Goal: Submit feedback/report problem

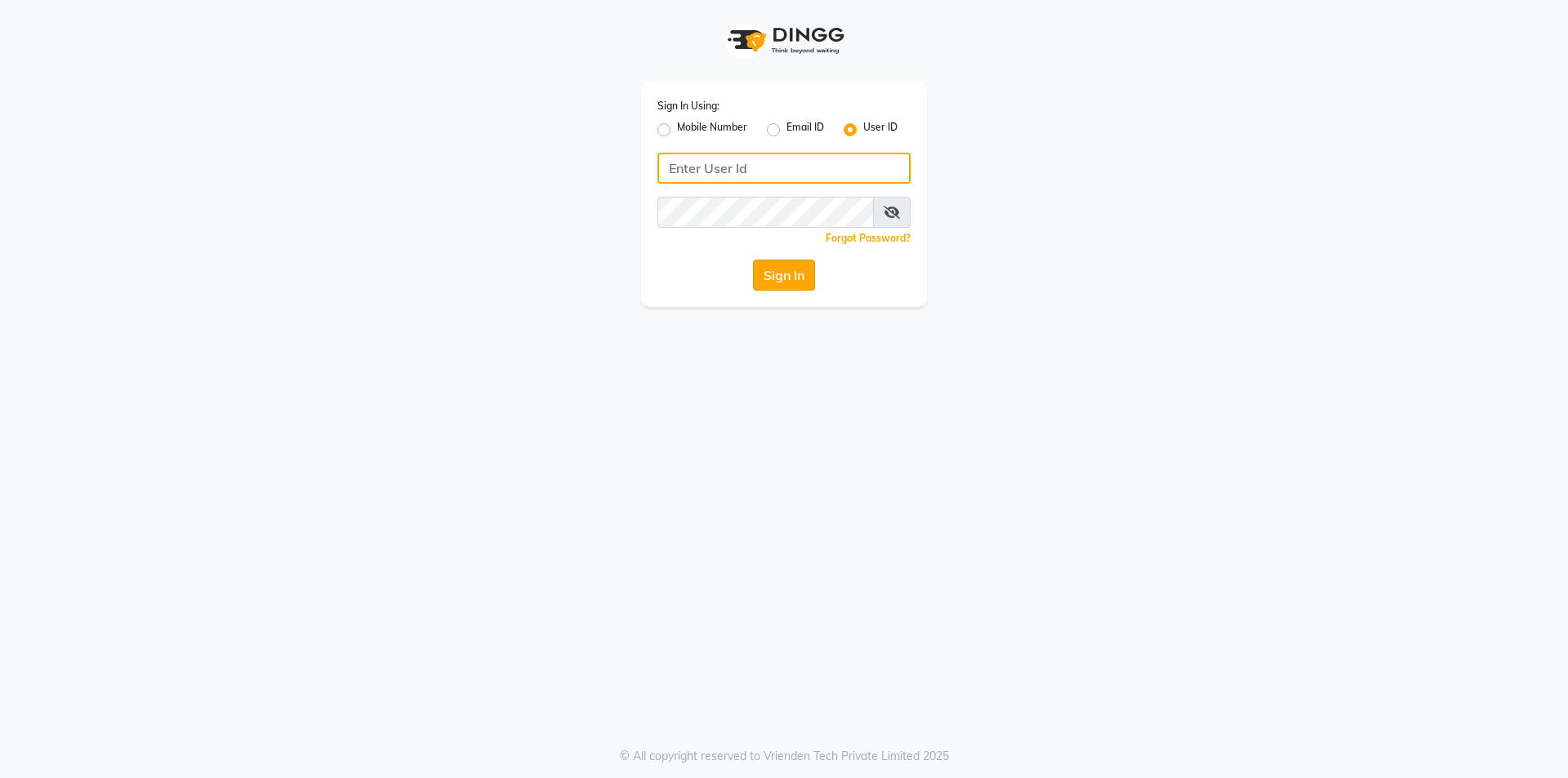
type input "[PERSON_NAME]@123"
click at [777, 275] on button "Sign In" at bounding box center [783, 275] width 62 height 31
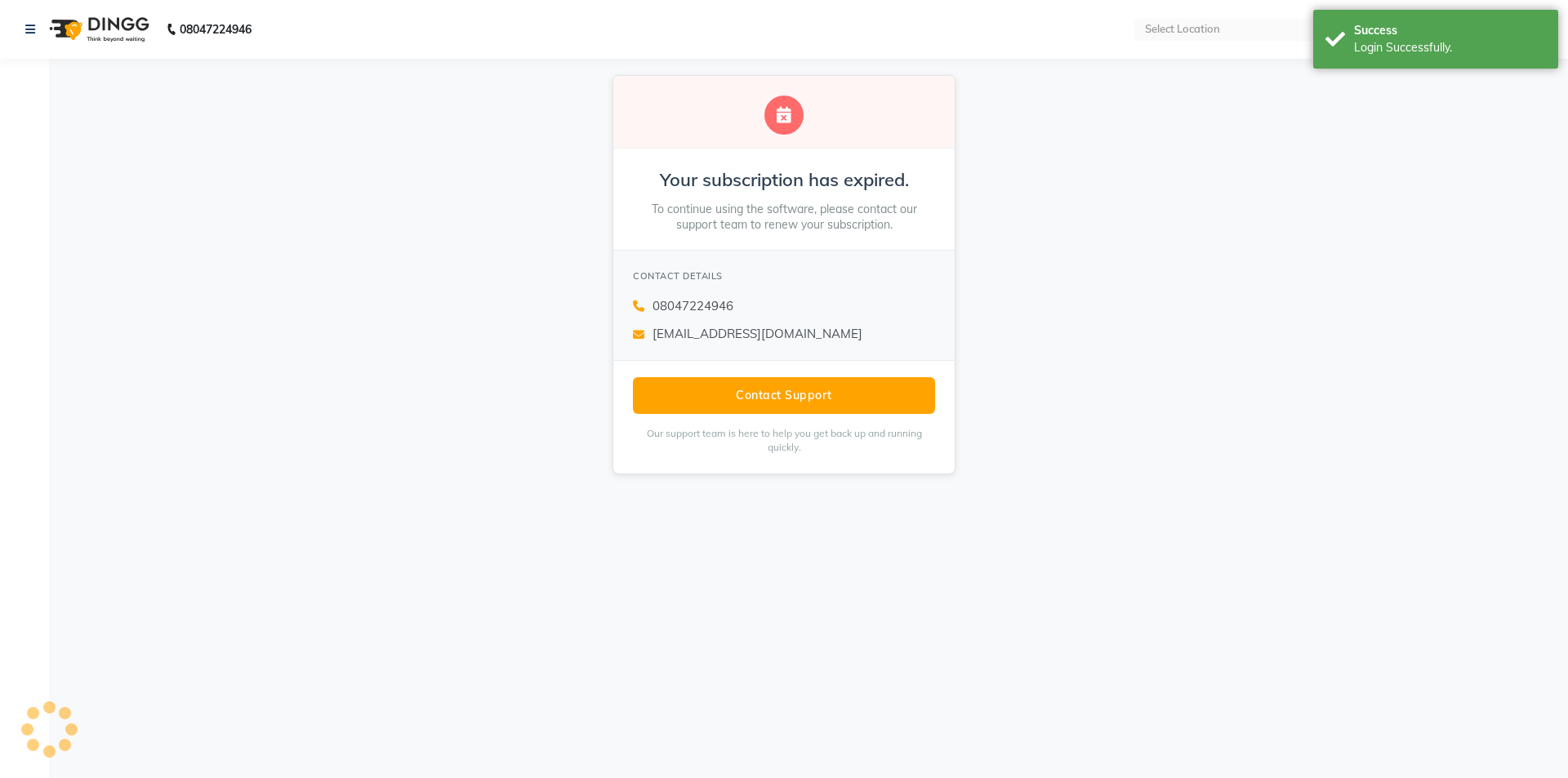
select select "en"
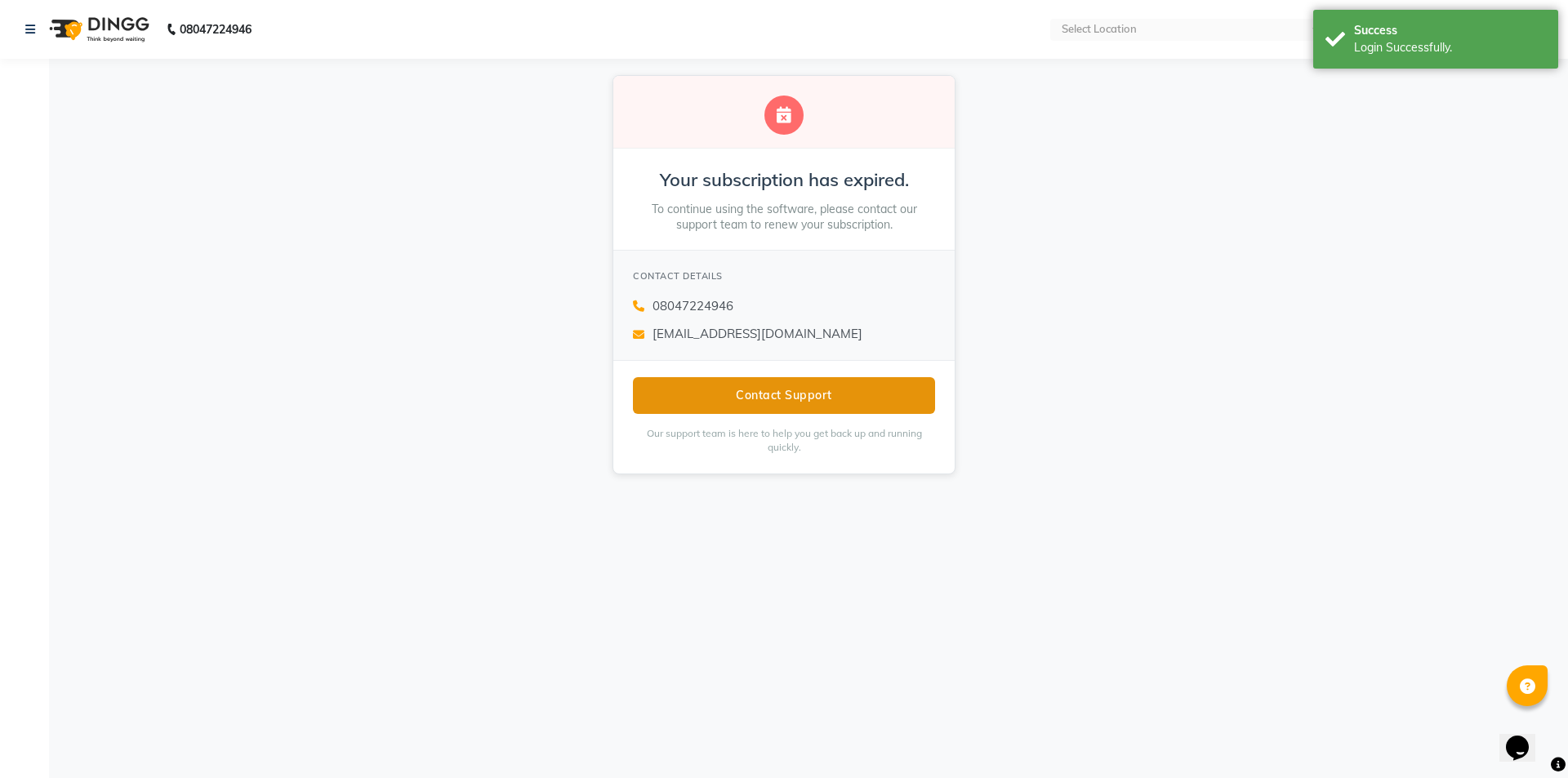
click at [808, 389] on button "Contact Support" at bounding box center [784, 395] width 302 height 36
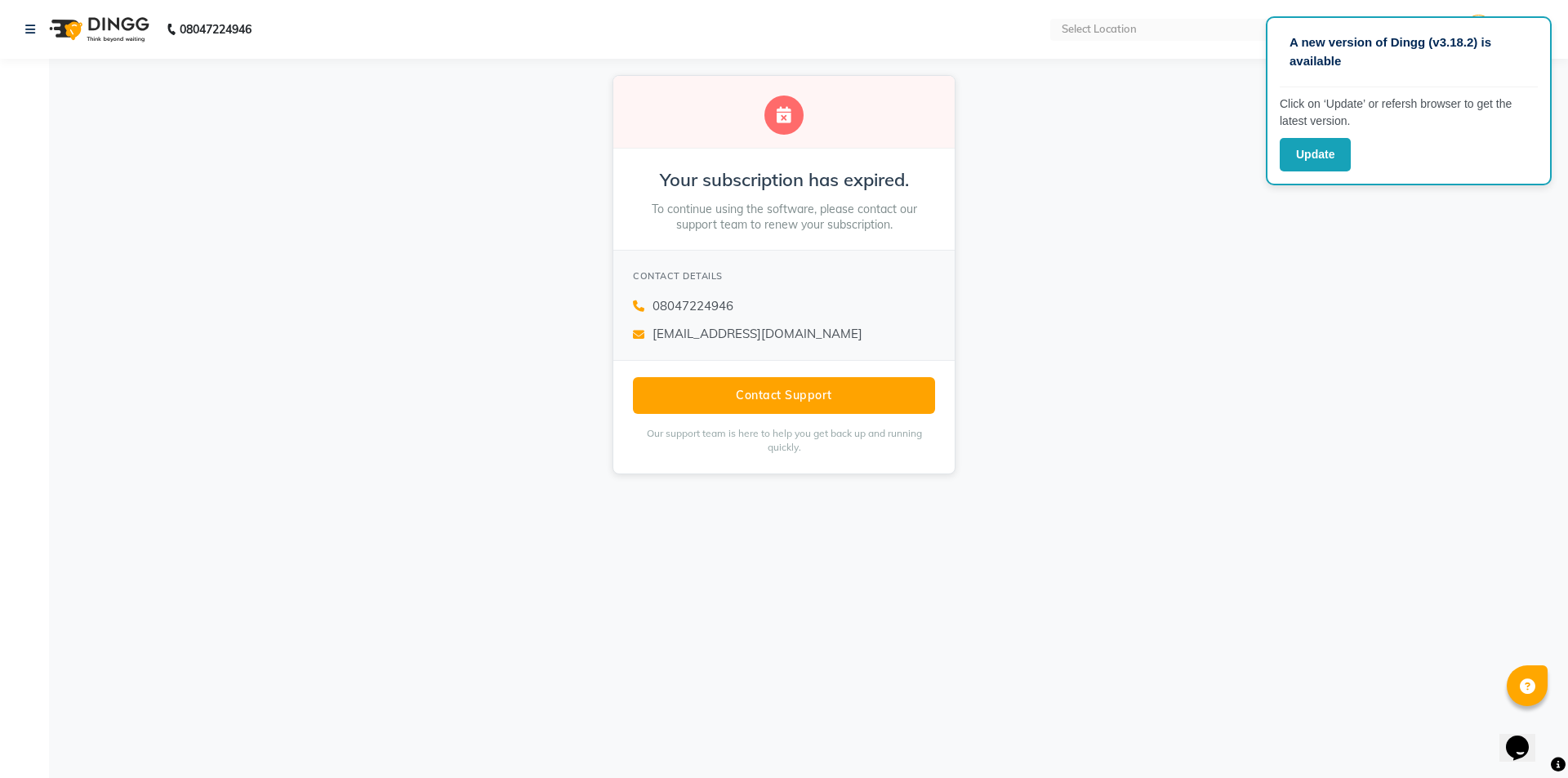
click at [1217, 237] on div "Your subscription has expired. To continue using the software, please contact o…" at bounding box center [784, 275] width 1568 height 432
click at [1180, 215] on div "Your subscription has expired. To continue using the software, please contact o…" at bounding box center [784, 275] width 1568 height 432
